Goal: Task Accomplishment & Management: Complete application form

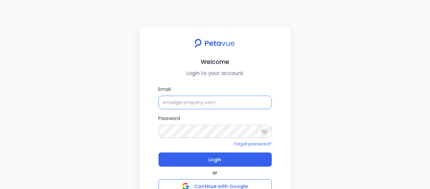
click at [219, 102] on input "Email" at bounding box center [215, 101] width 113 height 13
type input "[EMAIL_ADDRESS][DOMAIN_NAME]"
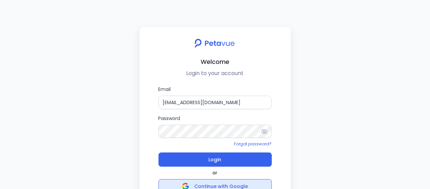
click at [228, 182] on span "Continue with Google" at bounding box center [221, 185] width 54 height 7
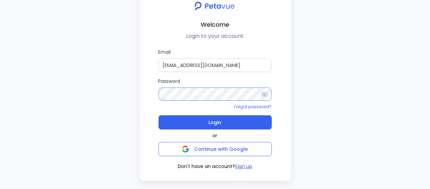
scroll to position [43, 0]
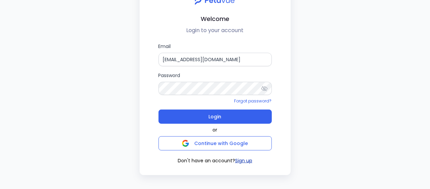
click at [245, 160] on button "Sign up" at bounding box center [243, 160] width 17 height 7
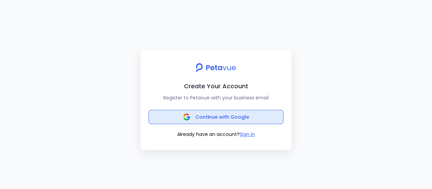
click at [234, 118] on span "Continue with Google" at bounding box center [222, 116] width 54 height 7
click at [240, 119] on span "Continue with Google" at bounding box center [222, 116] width 54 height 7
